Goal: Transaction & Acquisition: Purchase product/service

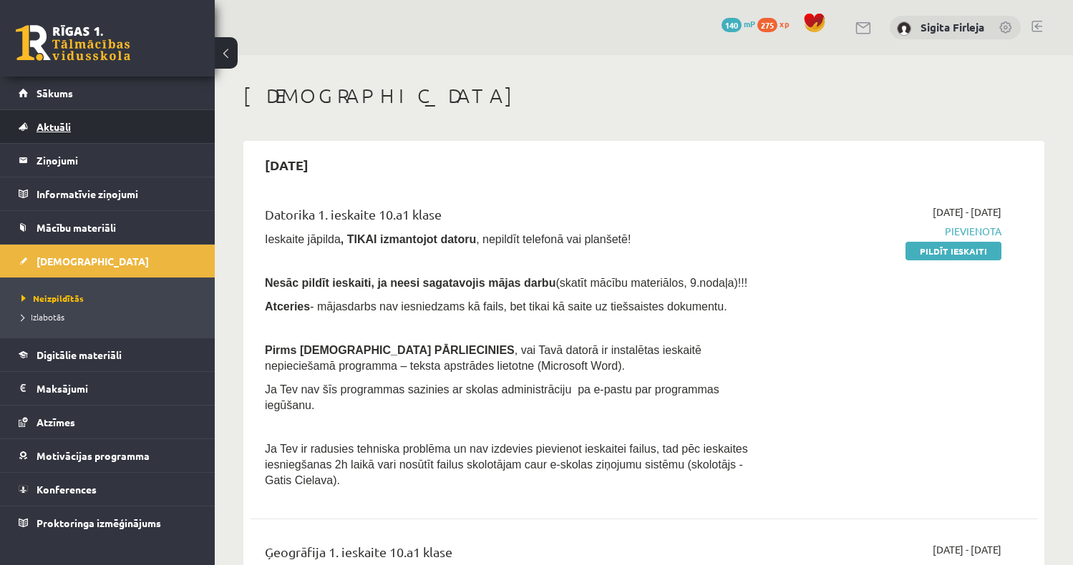
scroll to position [143, 0]
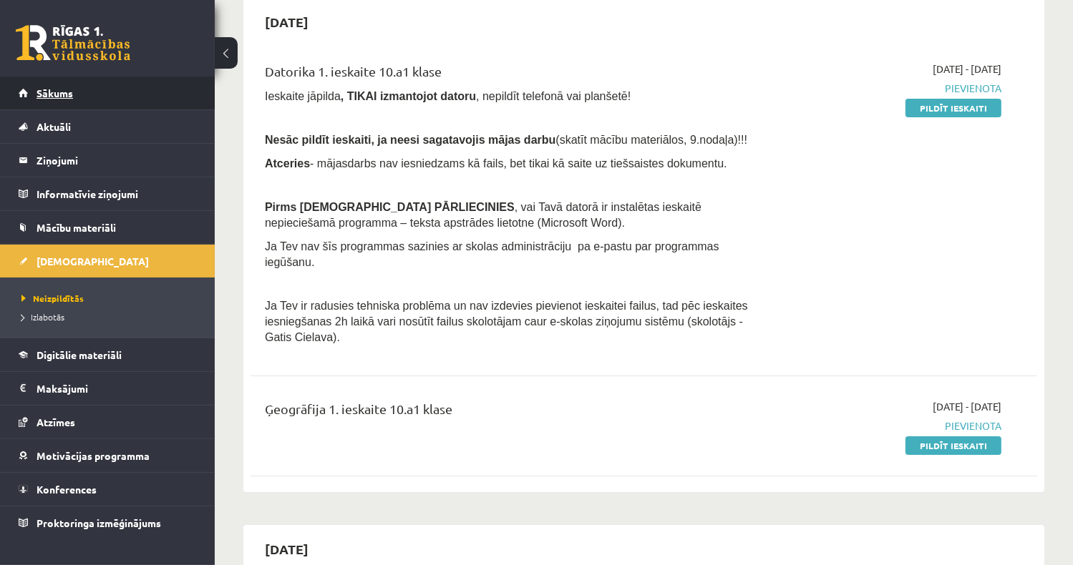
click at [94, 99] on link "Sākums" at bounding box center [108, 93] width 178 height 33
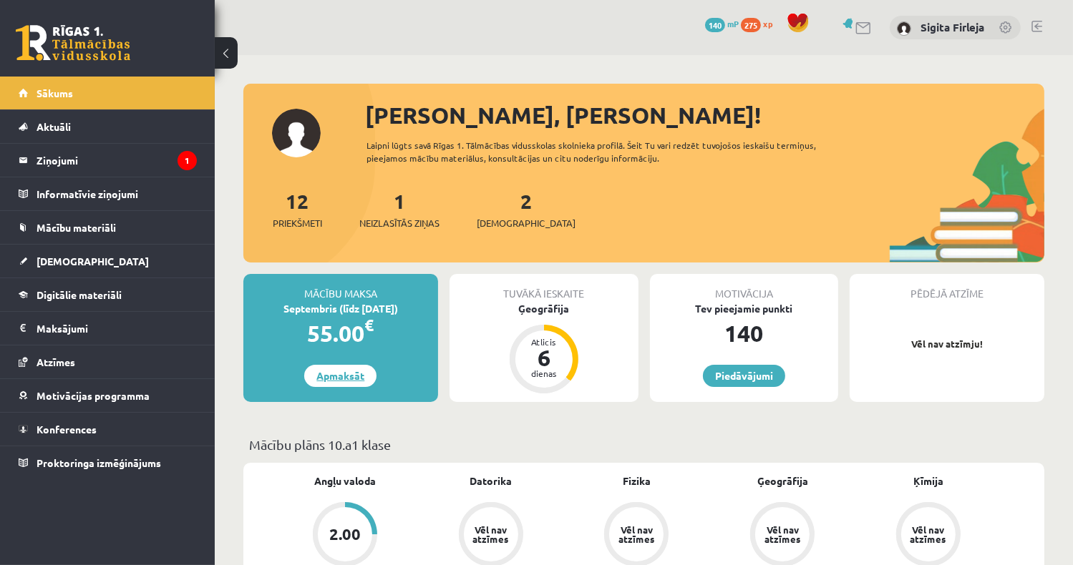
click at [350, 379] on link "Apmaksāt" at bounding box center [340, 376] width 72 height 22
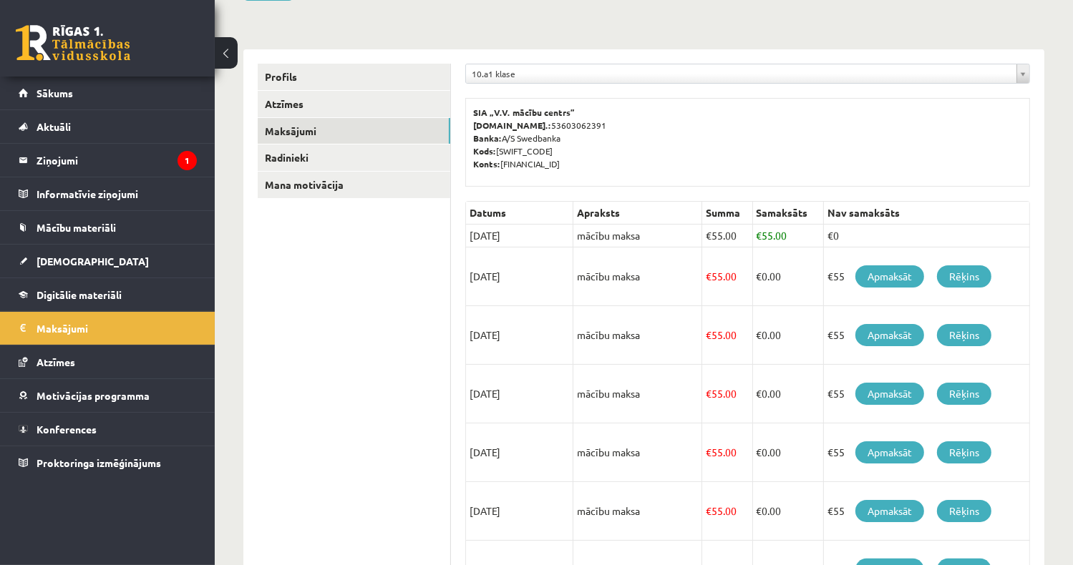
scroll to position [143, 0]
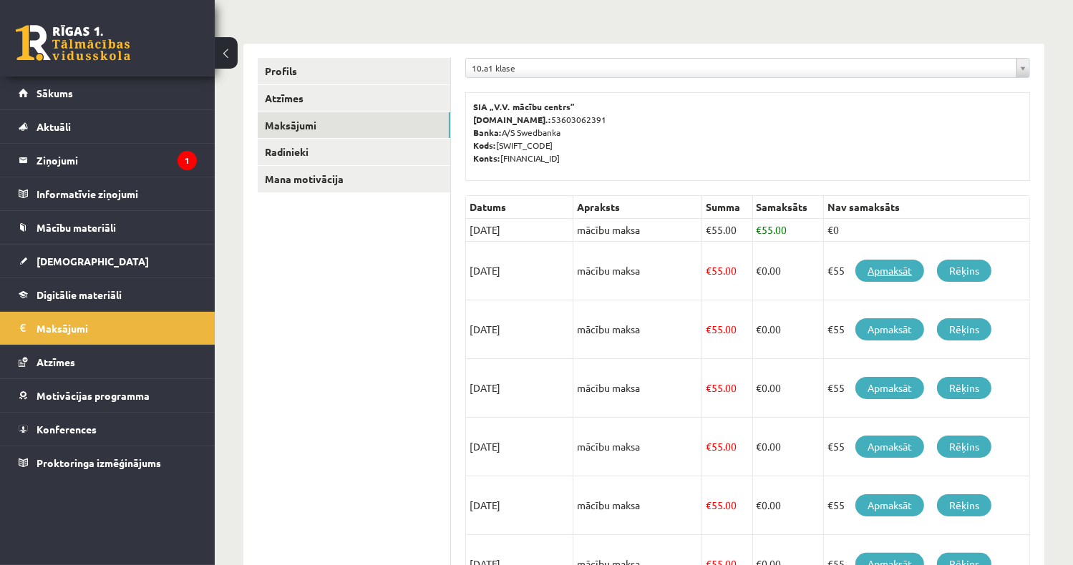
click at [885, 279] on link "Apmaksāt" at bounding box center [889, 271] width 69 height 22
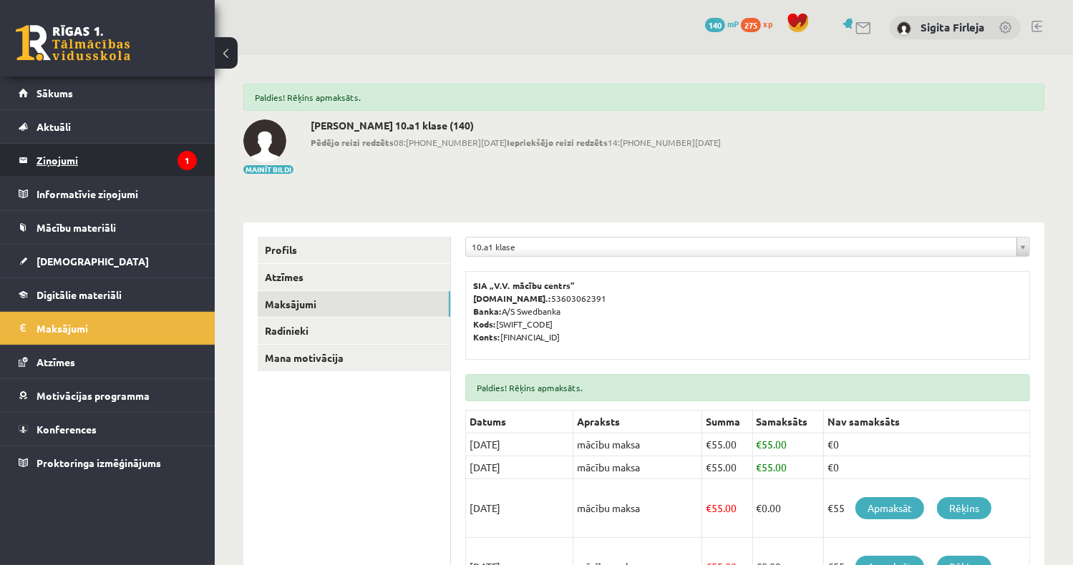
click at [123, 163] on legend "Ziņojumi 1" at bounding box center [117, 160] width 160 height 33
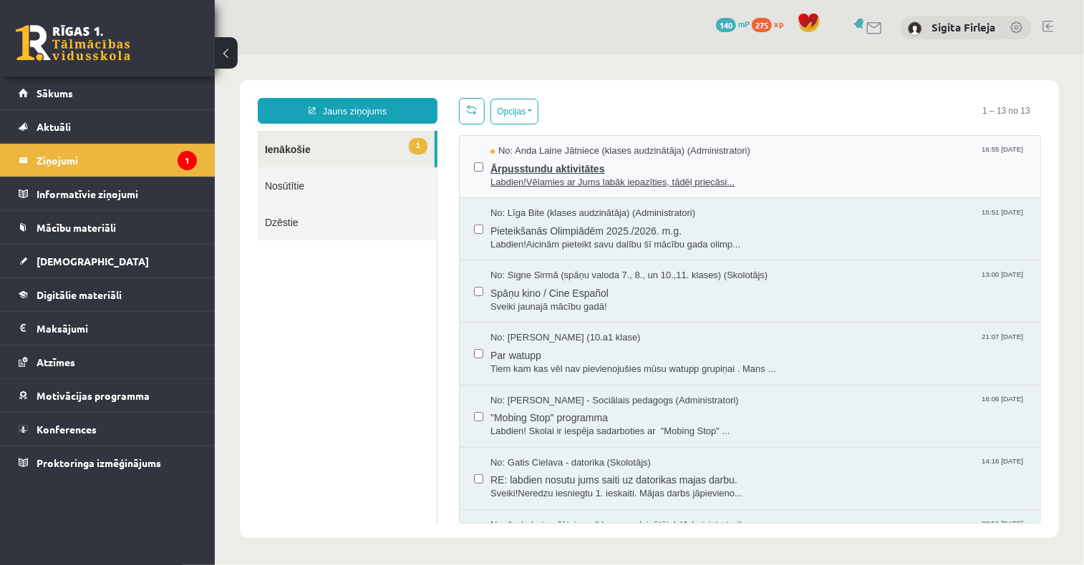
click at [660, 155] on span "No: Anda Laine Jātniece (klases audzinātāja) (Administratori)" at bounding box center [620, 151] width 260 height 14
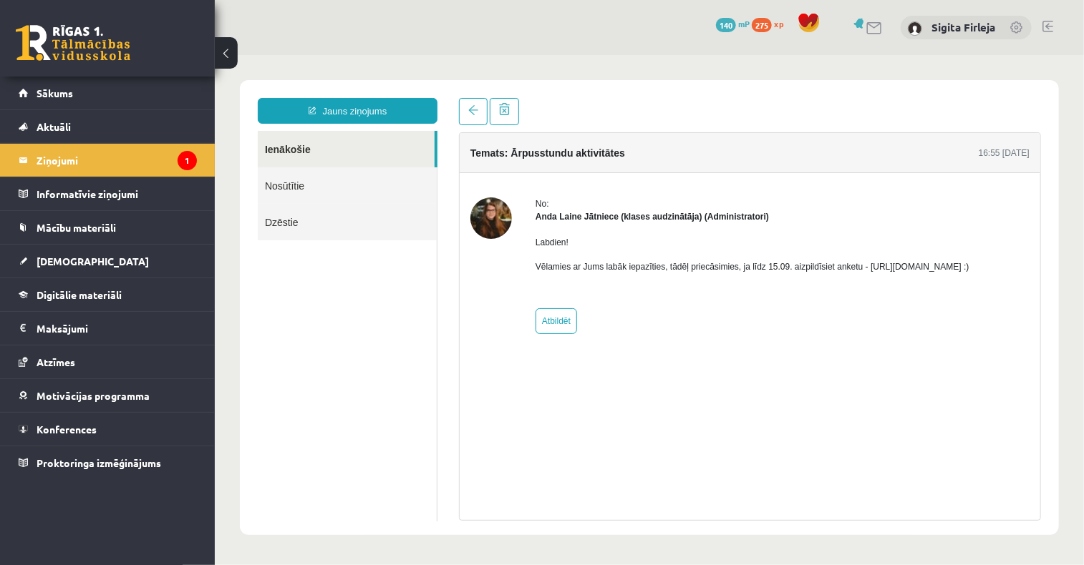
click at [924, 268] on p "Vēlamies ar Jums labāk iepazīties, tādēļ priecāsimies, ja līdz 15.09. aizpildīs…" at bounding box center [752, 266] width 434 height 13
drag, startPoint x: 877, startPoint y: 268, endPoint x: 935, endPoint y: 275, distance: 58.3
click at [935, 275] on div "Labdien! Vēlamies ar Jums labāk iepazīties, tādēļ priecāsimies, ja līdz 15.09. …" at bounding box center [752, 260] width 434 height 74
drag, startPoint x: 935, startPoint y: 275, endPoint x: 856, endPoint y: 262, distance: 79.8
click at [856, 262] on p "Vēlamies ar Jums labāk iepazīties, tādēļ priecāsimies, ja līdz 15.09. aizpildīs…" at bounding box center [752, 266] width 434 height 13
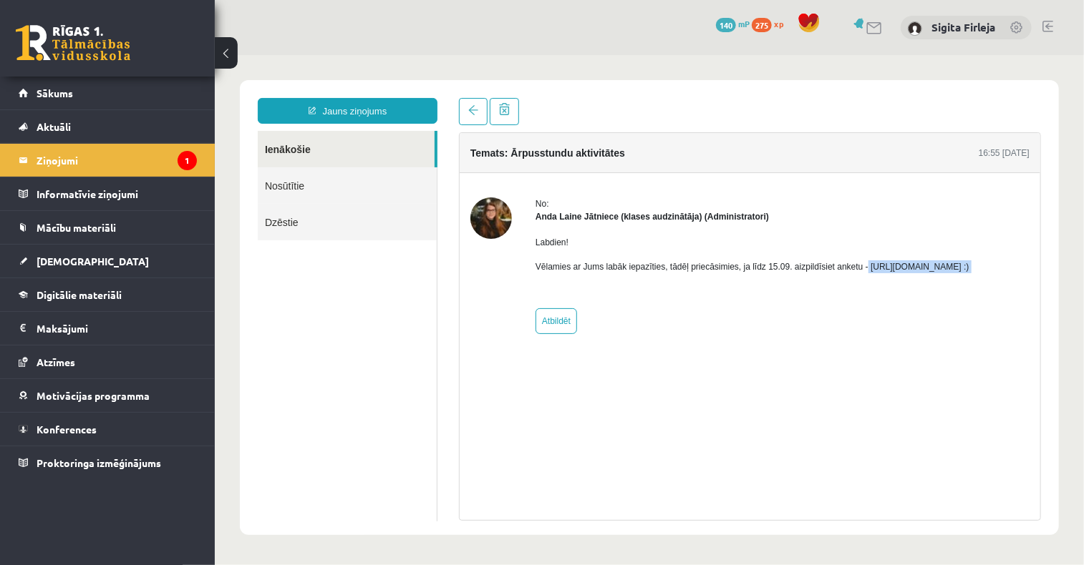
drag, startPoint x: 858, startPoint y: 266, endPoint x: 976, endPoint y: 272, distance: 117.5
click at [968, 272] on div "Labdien! Vēlamies ar Jums labāk iepazīties, tādēļ priecāsimies, ja līdz 15.09. …" at bounding box center [752, 260] width 434 height 74
drag, startPoint x: 976, startPoint y: 272, endPoint x: 951, endPoint y: 266, distance: 25.0
copy p "https://forms.gle/mVxkUEapGFxHM7hU7 :)"
click at [117, 89] on link "Sākums" at bounding box center [108, 93] width 178 height 33
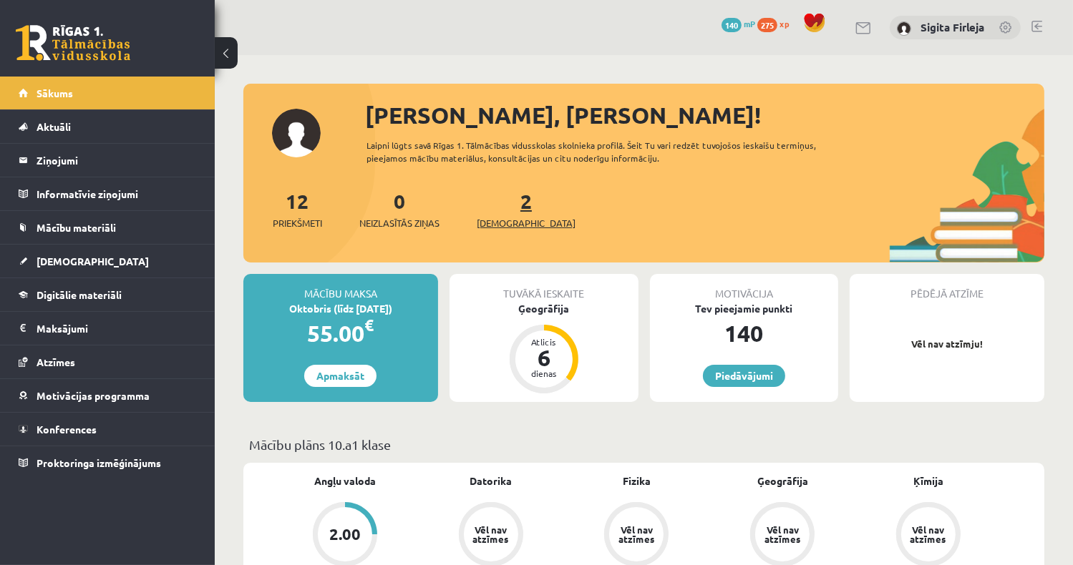
click at [501, 218] on span "[DEMOGRAPHIC_DATA]" at bounding box center [526, 223] width 99 height 14
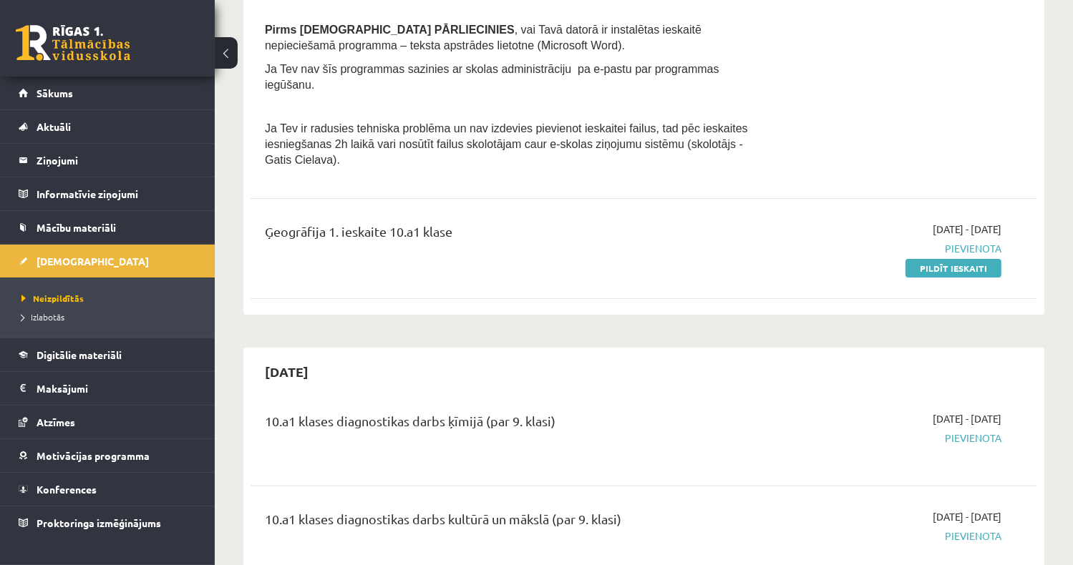
scroll to position [143, 0]
